Goal: Information Seeking & Learning: Learn about a topic

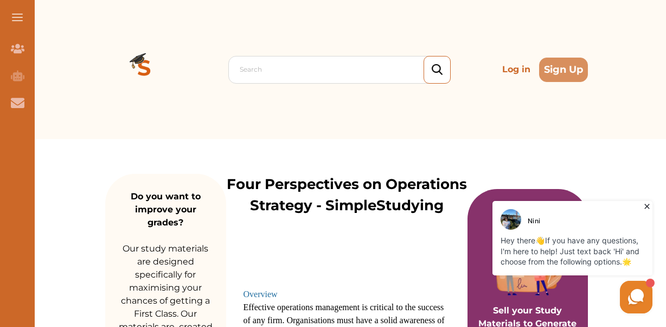
click at [650, 204] on icon at bounding box center [647, 206] width 11 height 11
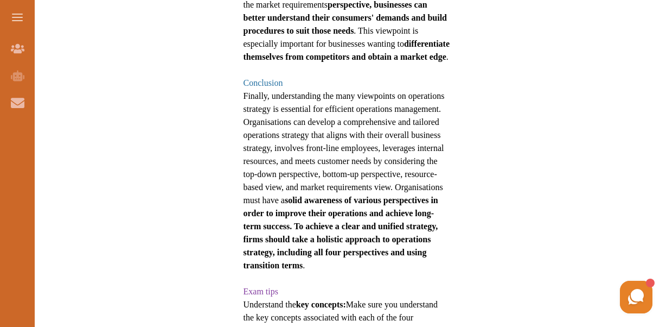
scroll to position [1016, 0]
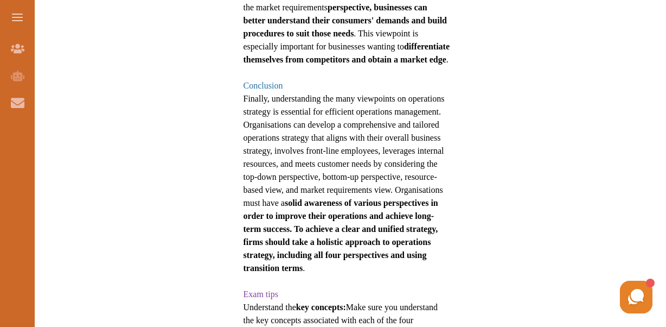
drag, startPoint x: 310, startPoint y: 258, endPoint x: 232, endPoint y: 183, distance: 108.2
click at [303, 255] on span "Finally, understanding the many viewpoints on operations strategy is essential …" at bounding box center [344, 183] width 201 height 179
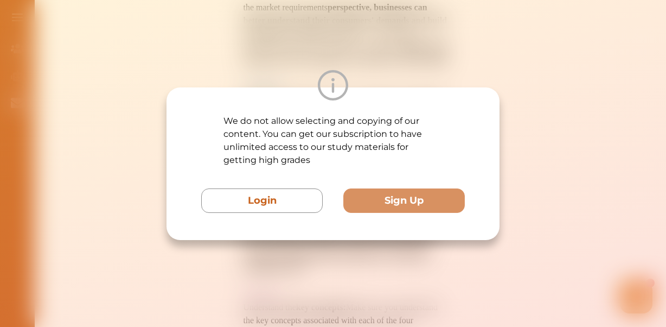
click at [393, 228] on div "We do not allow selecting and copying of our content. You can get our subscript…" at bounding box center [333, 163] width 333 height 153
click at [397, 76] on div at bounding box center [333, 85] width 333 height 30
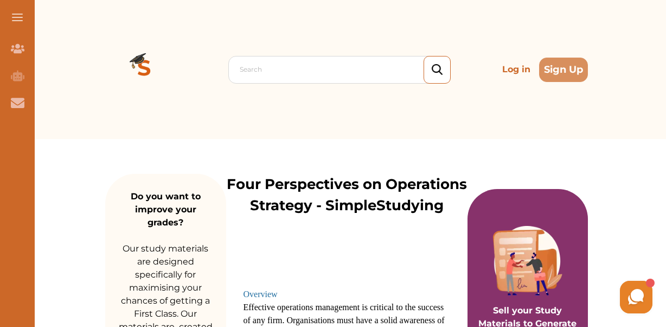
click at [344, 199] on p "Four Perspectives on Operations Strategy - SimpleStudying" at bounding box center [347, 195] width 242 height 42
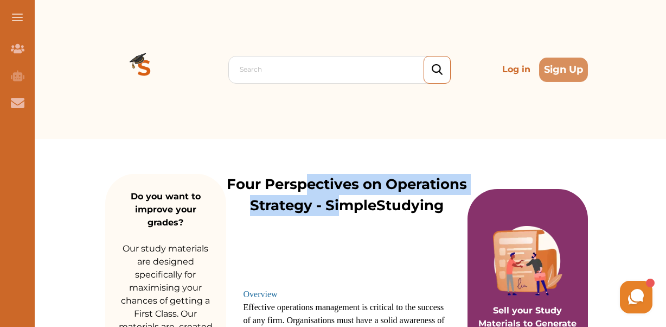
drag, startPoint x: 308, startPoint y: 187, endPoint x: 338, endPoint y: 202, distance: 33.0
click at [338, 202] on p "Four Perspectives on Operations Strategy - SimpleStudying" at bounding box center [347, 195] width 242 height 42
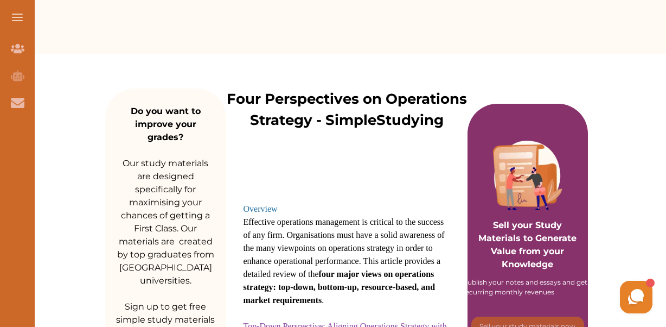
scroll to position [96, 0]
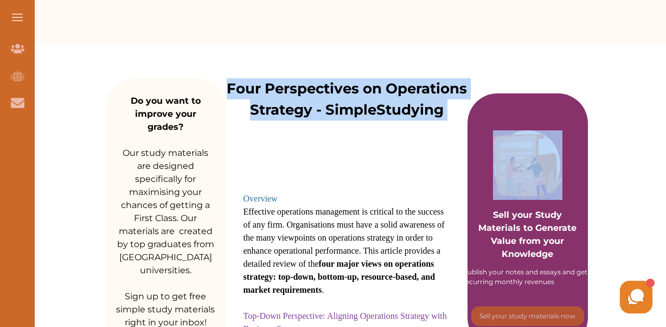
drag, startPoint x: 226, startPoint y: 87, endPoint x: 397, endPoint y: 302, distance: 274.3
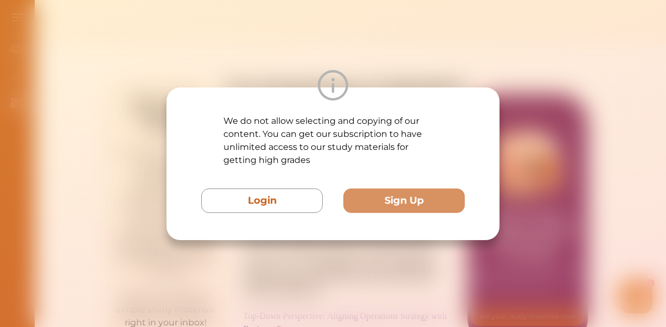
click at [344, 253] on div "We do not allow selecting and copying of our content. You can get our subscript…" at bounding box center [333, 163] width 666 height 327
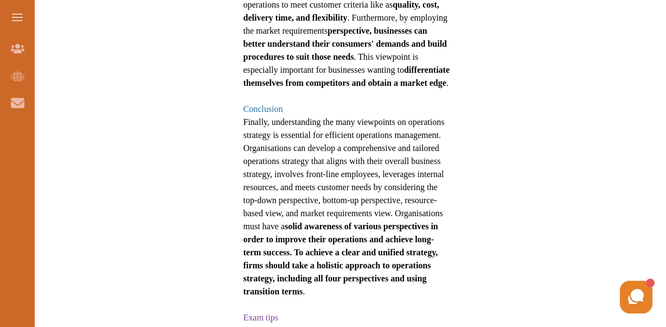
scroll to position [988, 0]
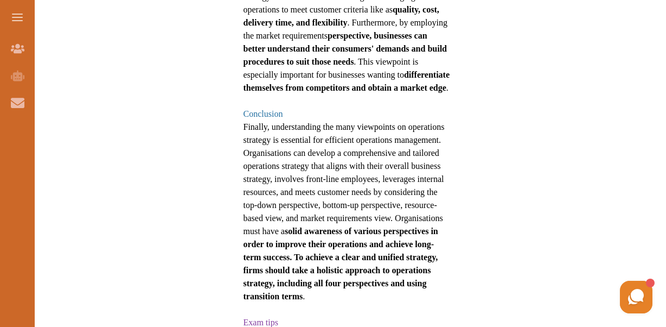
drag, startPoint x: 430, startPoint y: 125, endPoint x: 410, endPoint y: 137, distance: 22.6
click at [410, 137] on span "Finally, understanding the many viewpoints on operations strategy is essential …" at bounding box center [344, 211] width 201 height 179
click at [517, 120] on div "We do not allow selecting and copying of our content. You can get our subscript…" at bounding box center [333, 163] width 666 height 327
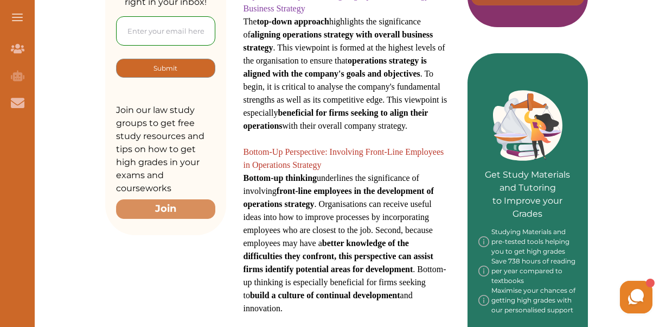
scroll to position [130, 0]
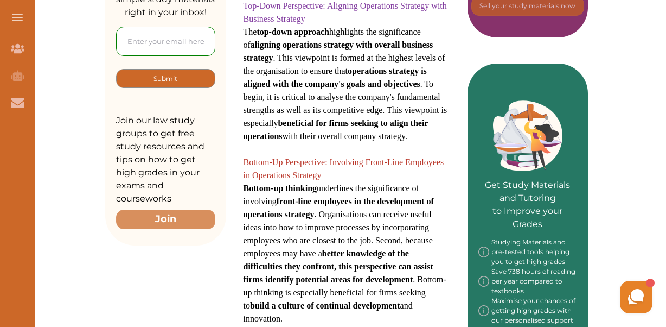
scroll to position [173, 0]
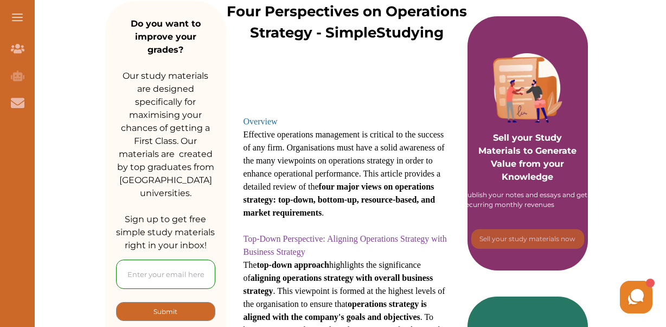
click at [353, 149] on span "Effective operations management is critical to the success of any firm. Organis…" at bounding box center [344, 173] width 201 height 87
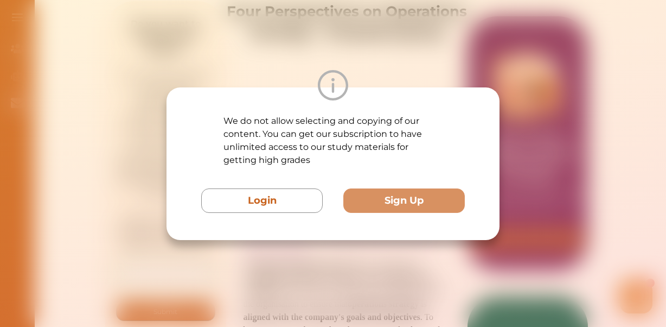
click at [353, 149] on p "We do not allow selecting and copying of our content. You can get our subscript…" at bounding box center [334, 141] width 220 height 52
click at [560, 144] on div "We do not allow selecting and copying of our content. You can get our subscript…" at bounding box center [333, 163] width 666 height 327
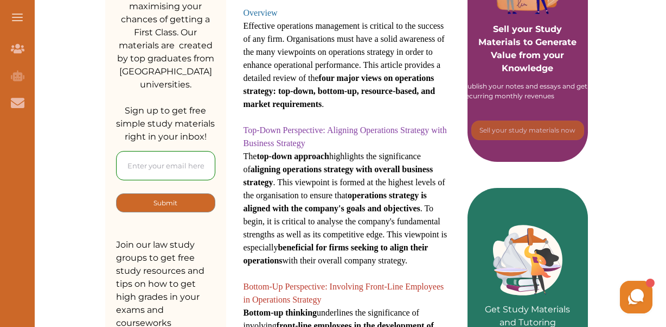
scroll to position [567, 0]
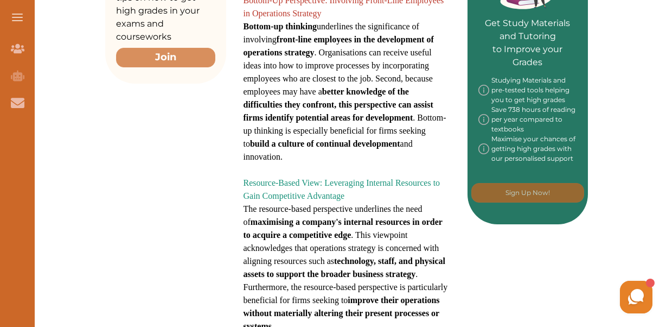
click at [415, 47] on p "Bottom-up thinking underlines the significance of involving front-line employee…" at bounding box center [347, 91] width 207 height 143
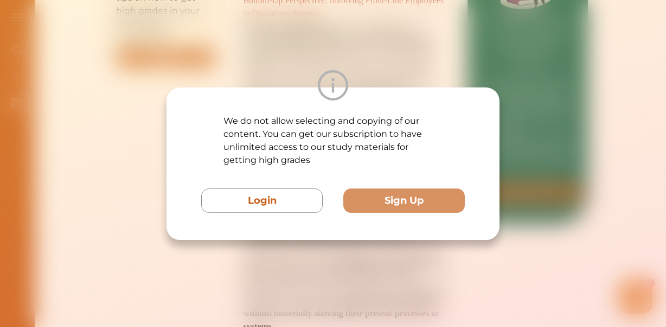
click at [415, 47] on div "We do not allow selecting and copying of our content. You can get our subscript…" at bounding box center [333, 163] width 666 height 327
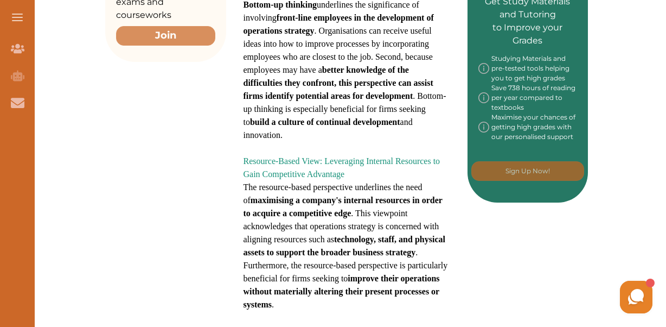
scroll to position [93, 0]
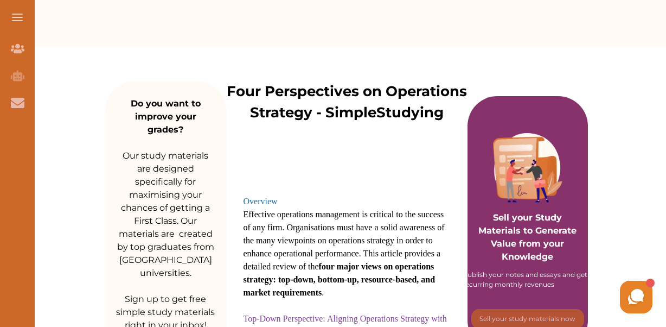
drag, startPoint x: 649, startPoint y: 47, endPoint x: 655, endPoint y: 87, distance: 41.1
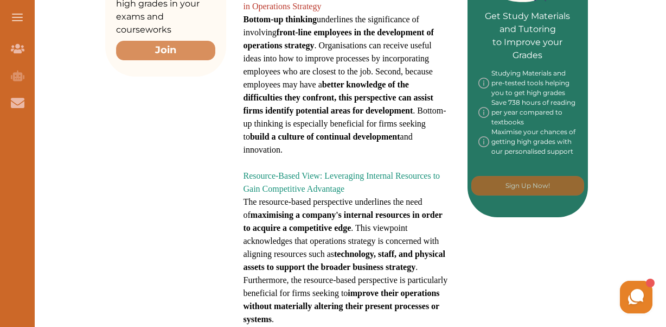
scroll to position [860, 0]
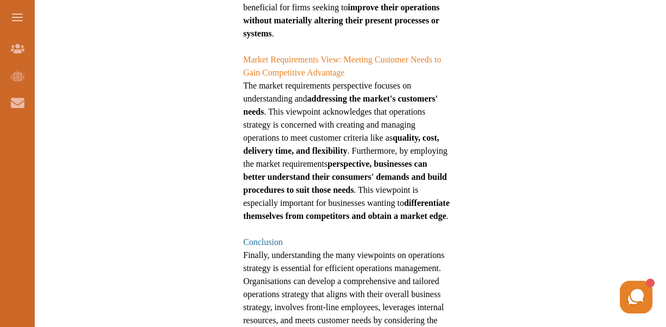
click at [463, 183] on div "Overview Effective operations management is critical to the success of any firm…" at bounding box center [347, 43] width 242 height 1374
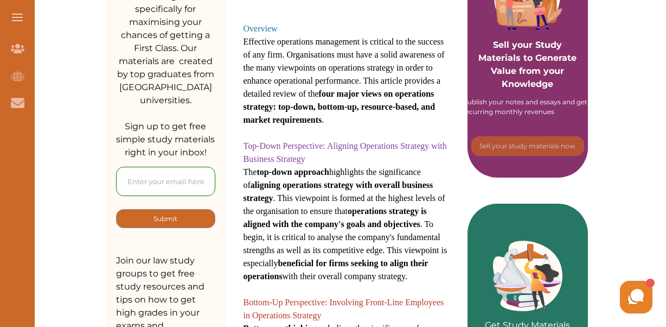
scroll to position [0, 0]
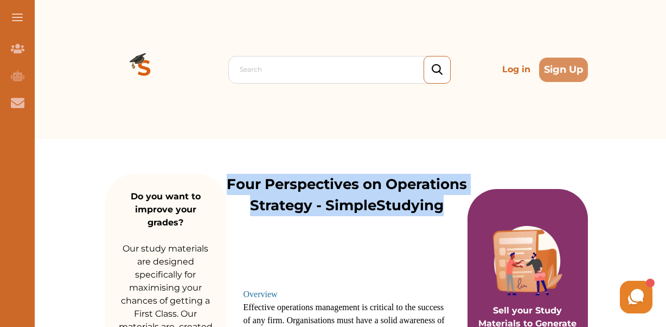
drag, startPoint x: 444, startPoint y: 205, endPoint x: 228, endPoint y: 186, distance: 216.8
click at [228, 186] on p "Four Perspectives on Operations Strategy - SimpleStudying" at bounding box center [347, 195] width 242 height 42
copy p "Four Perspectives on Operations Strategy - SimpleStudying"
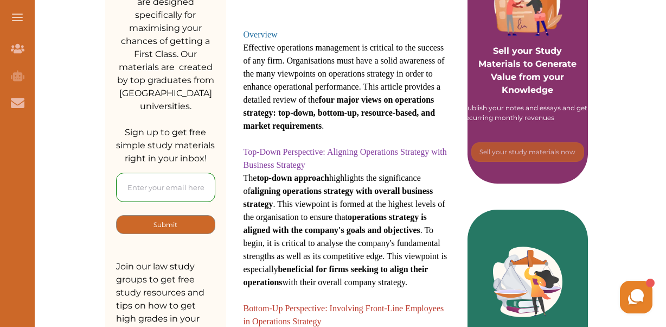
scroll to position [261, 0]
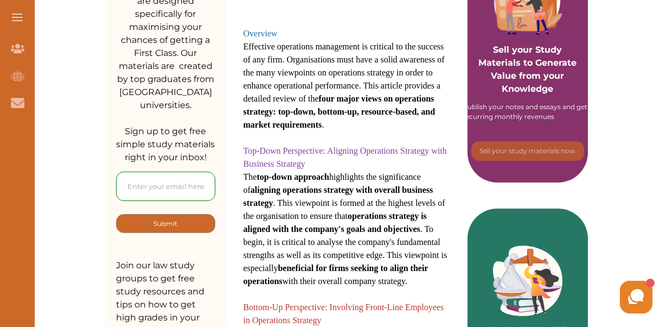
click at [444, 257] on span "The top-down approach highlights the significance of aligning operations strate…" at bounding box center [346, 228] width 204 height 113
click at [428, 262] on div "We do not allow selecting and copying of our content. You can get our subscript…" at bounding box center [333, 163] width 666 height 327
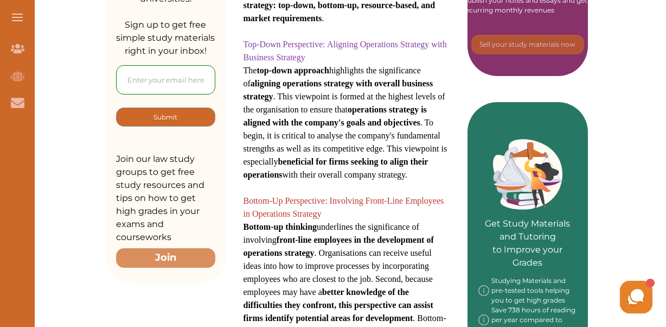
scroll to position [369, 0]
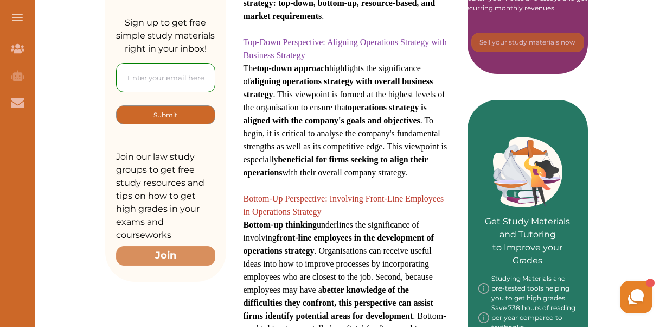
click at [434, 233] on strong "front-line employees in the development of operations strategy" at bounding box center [339, 244] width 190 height 22
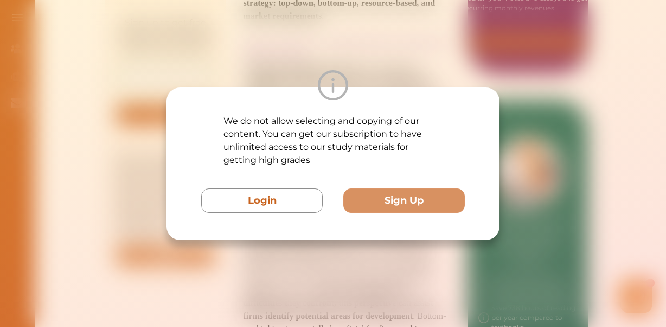
click at [201, 188] on button "Login" at bounding box center [262, 200] width 122 height 24
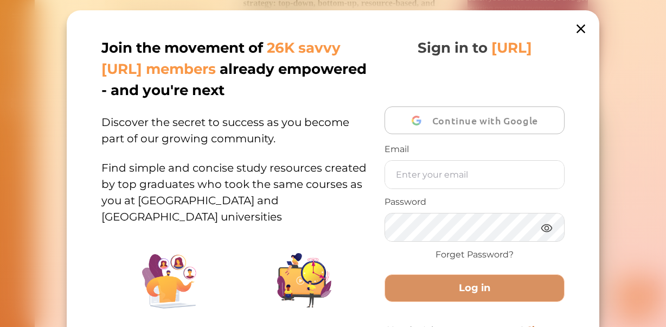
scroll to position [151, 0]
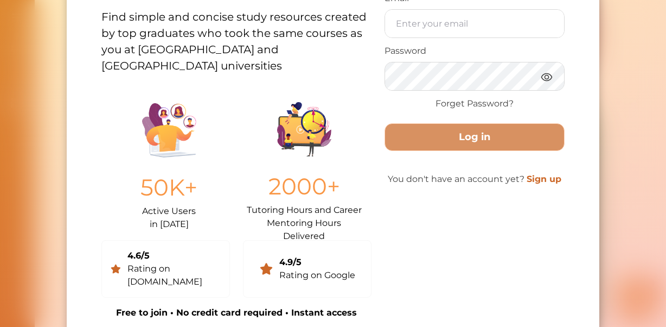
click at [621, 33] on div "Join the movement of 26K savvy [URL] members already empowered - and you're nex…" at bounding box center [333, 163] width 666 height 327
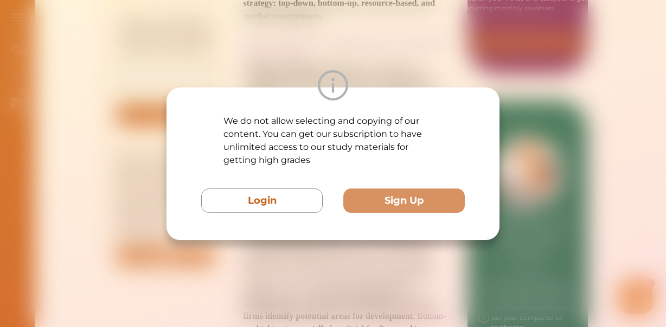
click at [579, 113] on div "We do not allow selecting and copying of our content. You can get our subscript…" at bounding box center [333, 163] width 666 height 327
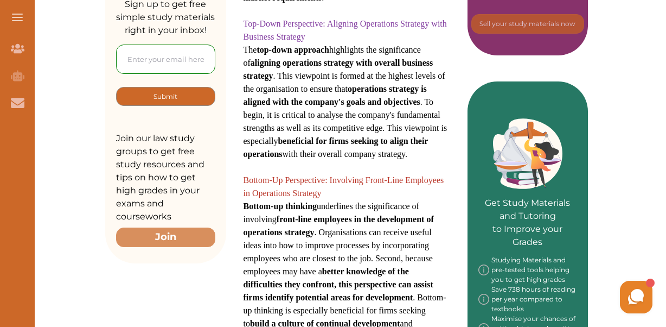
scroll to position [391, 0]
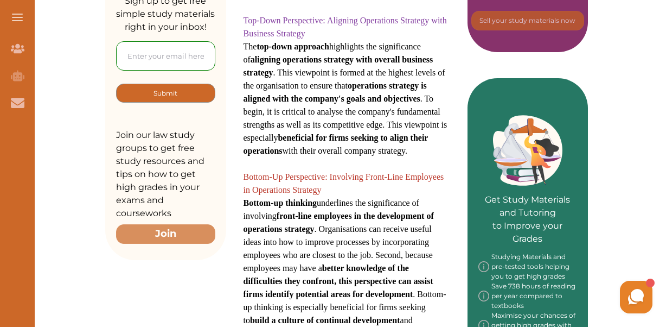
click at [448, 280] on div "[PERSON_NAME] Hey there 👋 If you have any questions, I'm here to help! Just tex…" at bounding box center [531, 297] width 250 height 38
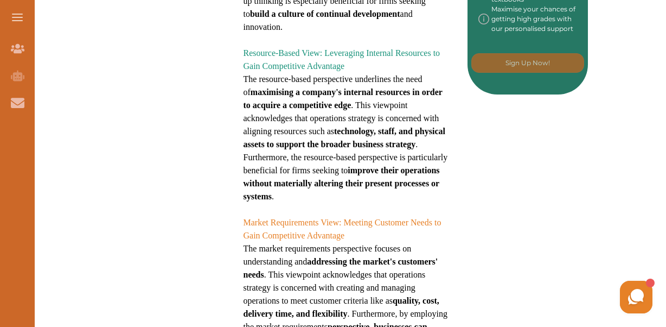
scroll to position [719, 0]
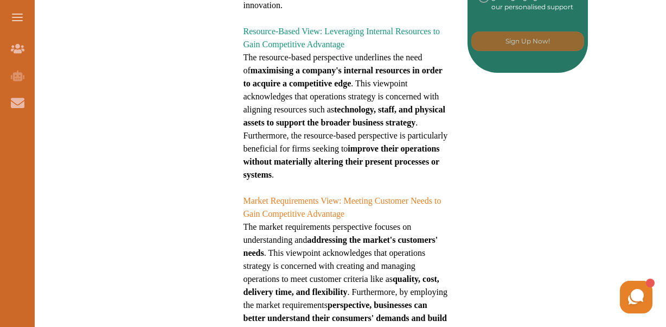
drag, startPoint x: 565, startPoint y: 249, endPoint x: 312, endPoint y: 186, distance: 260.6
click at [312, 186] on div "Do you want to improve your grades? Our study materials are designed specifical…" at bounding box center [346, 189] width 483 height 1538
click at [323, 264] on div "We do not allow selecting and copying of our content. You can get our subscript…" at bounding box center [333, 163] width 666 height 327
drag, startPoint x: 297, startPoint y: 209, endPoint x: 255, endPoint y: 274, distance: 76.8
click at [255, 274] on div "We do not allow selecting and copying of our content. You can get our subscript…" at bounding box center [333, 163] width 666 height 327
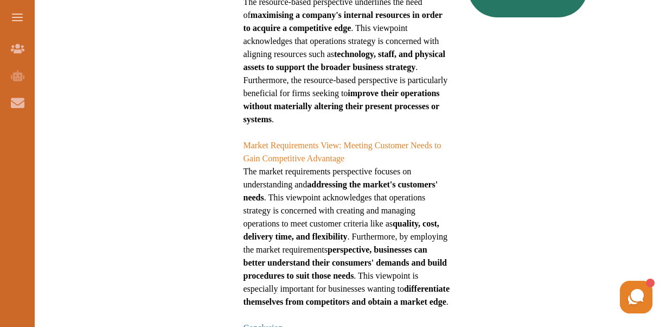
scroll to position [784, 0]
